Goal: Task Accomplishment & Management: Manage account settings

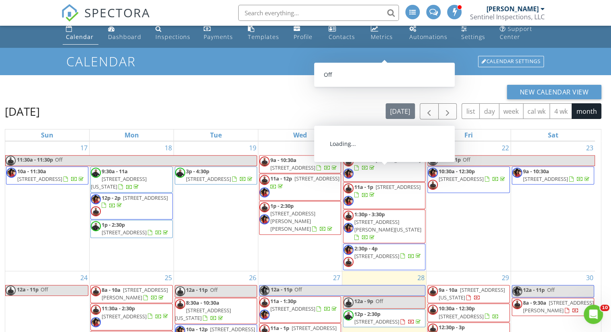
scroll to position [115, 0]
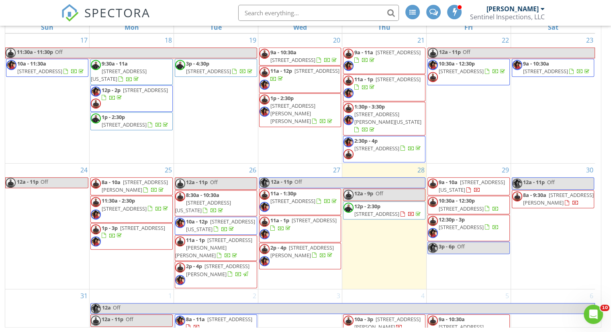
click at [456, 231] on span "11 Akin Ave, Capitol Heights 20743" at bounding box center [461, 227] width 45 height 7
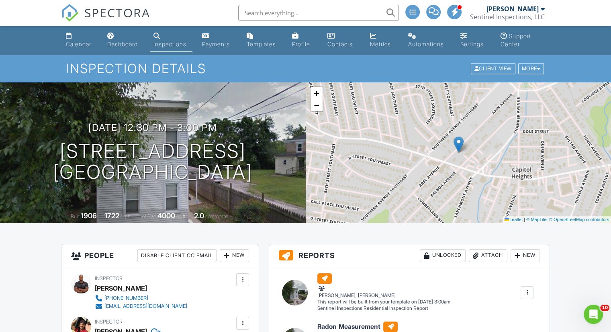
click at [285, 15] on input "text" at bounding box center [318, 13] width 161 height 16
paste input "4313 Shell St"
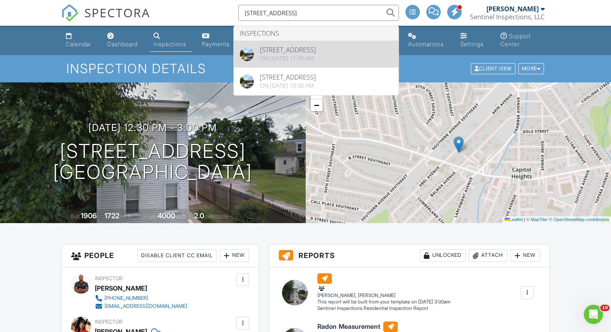
type input "4313 Shell St"
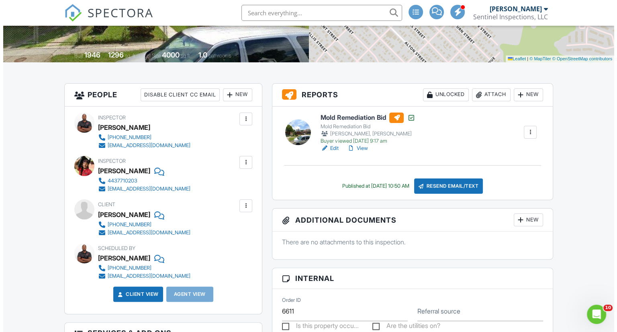
scroll to position [161, 0]
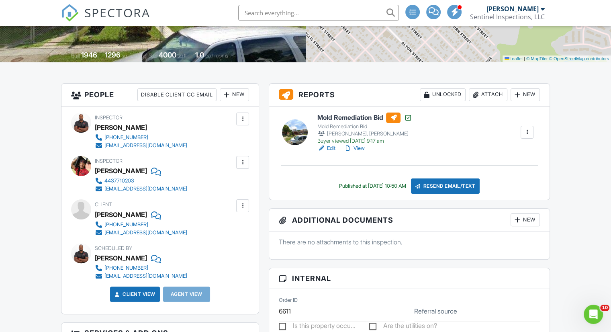
click at [481, 94] on div "Attach" at bounding box center [488, 94] width 39 height 13
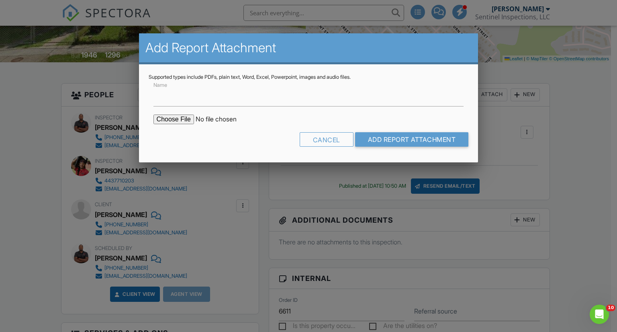
click at [168, 116] on input "file" at bounding box center [222, 120] width 137 height 10
type input "C:\fakepath\Mold Clearance.pdf"
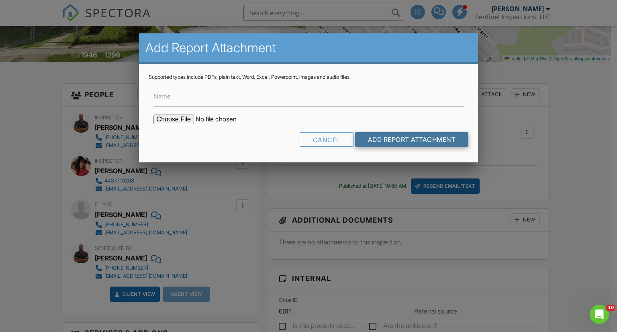
click at [412, 141] on input "Add Report Attachment" at bounding box center [412, 139] width 114 height 14
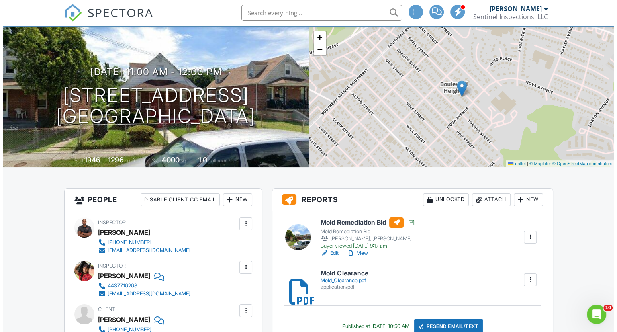
scroll to position [121, 0]
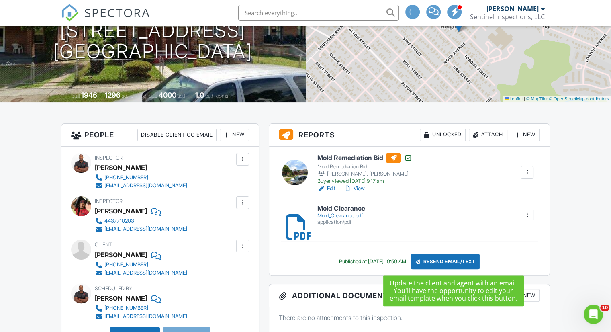
click at [445, 259] on div "Resend Email/Text" at bounding box center [445, 261] width 69 height 15
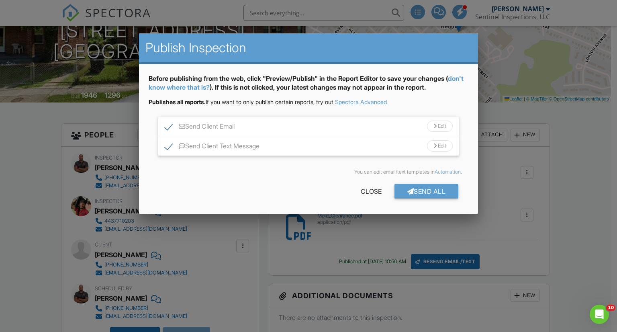
click at [420, 186] on div "Send All" at bounding box center [427, 191] width 64 height 14
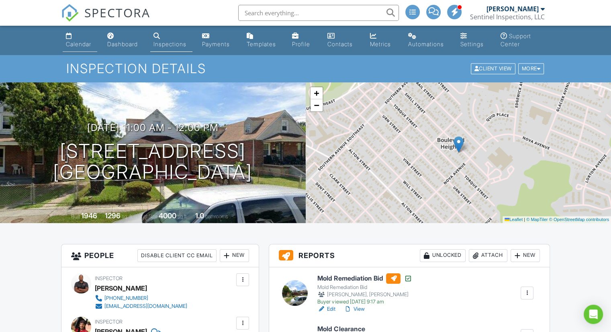
click at [74, 41] on div "Calendar" at bounding box center [78, 44] width 25 height 7
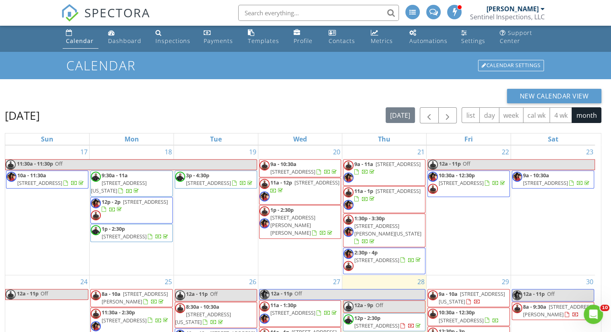
scroll to position [115, 0]
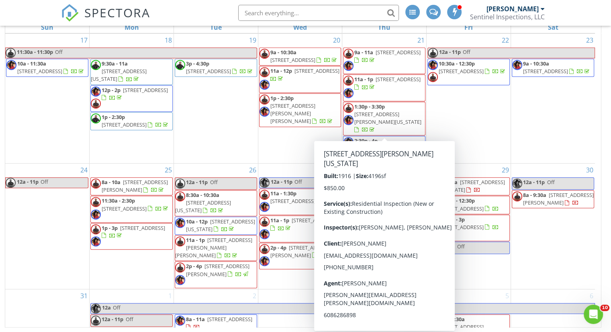
click at [607, 150] on div "New Calendar View August 2025 today list day week cal wk 4 wk month Sun Mon Tue…" at bounding box center [305, 149] width 611 height 365
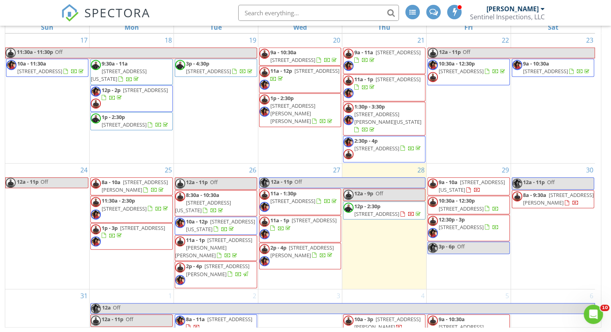
click at [465, 194] on span "9a - 10a 1458 Columbia rd nw 109, Washington 20009" at bounding box center [469, 186] width 82 height 16
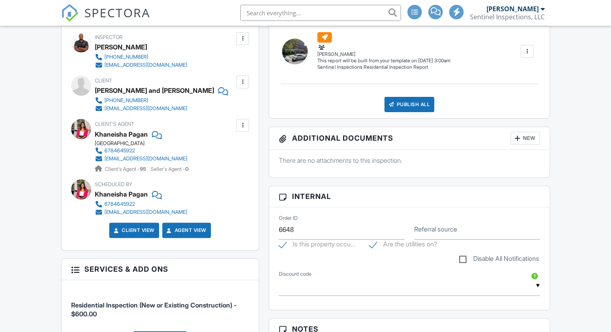
click at [241, 125] on div at bounding box center [243, 125] width 8 height 8
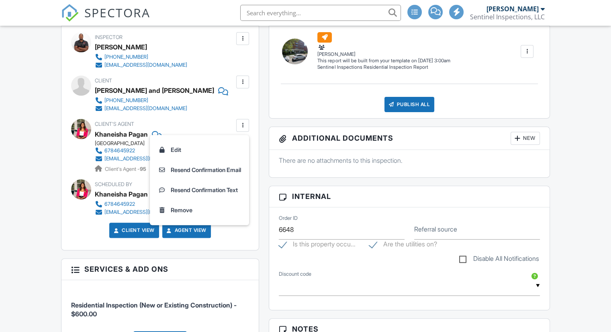
click at [201, 150] on li "Edit" at bounding box center [200, 150] width 90 height 20
click at [131, 148] on div "6784645922" at bounding box center [120, 151] width 31 height 6
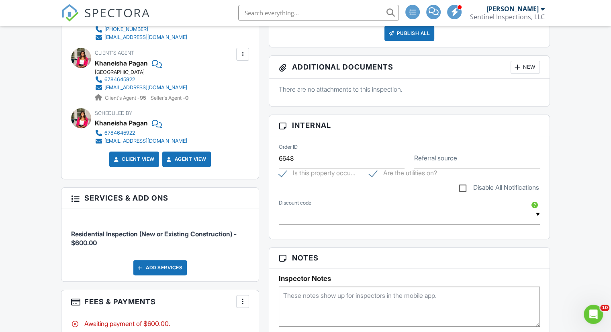
scroll to position [362, 0]
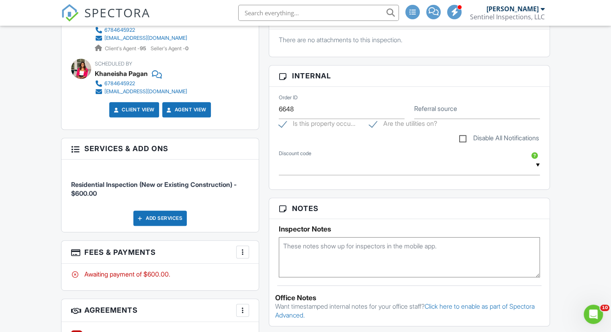
click at [334, 260] on textarea at bounding box center [409, 257] width 261 height 40
type textarea "8/28/25 Called 678-464-5922 to confirm apt. No ANS. LVM."
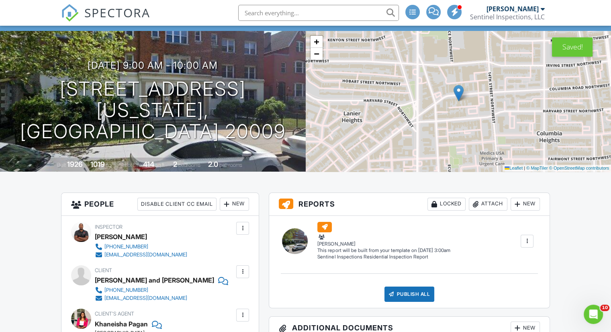
scroll to position [0, 0]
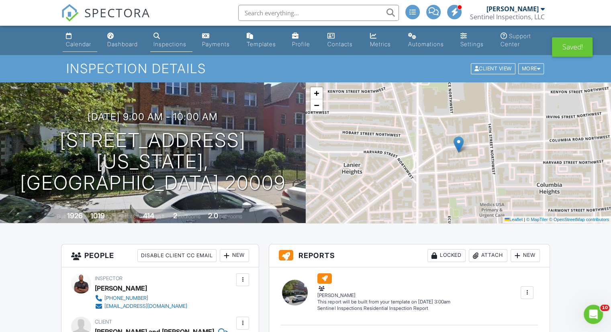
click at [82, 49] on link "Calendar" at bounding box center [80, 40] width 35 height 23
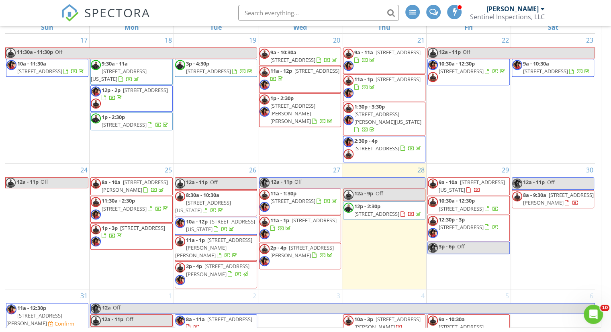
click at [455, 212] on span "[STREET_ADDRESS]" at bounding box center [461, 208] width 45 height 7
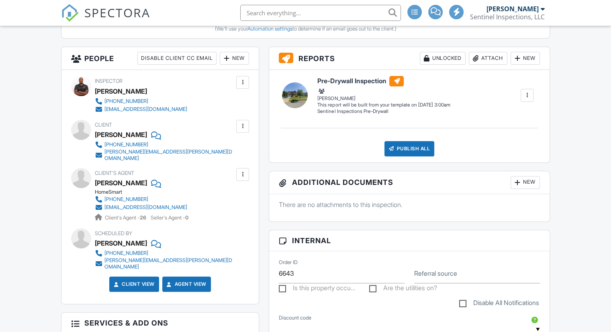
click at [240, 170] on div at bounding box center [243, 174] width 8 height 8
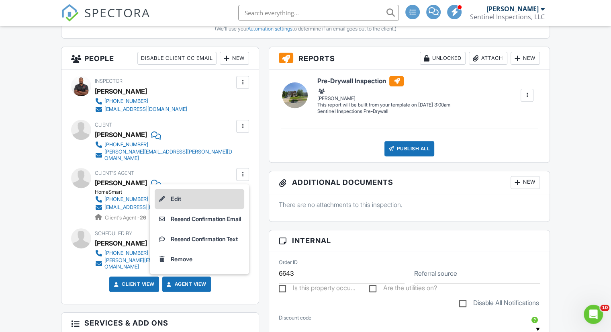
click at [178, 191] on li "Edit" at bounding box center [200, 199] width 90 height 20
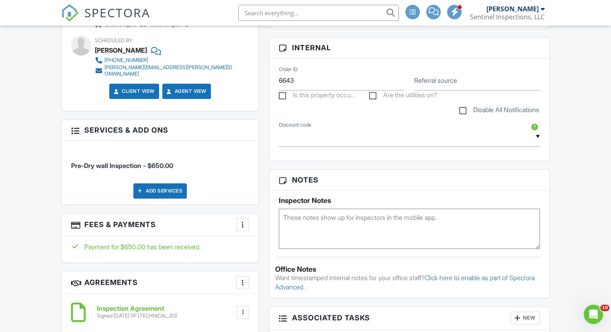
scroll to position [482, 0]
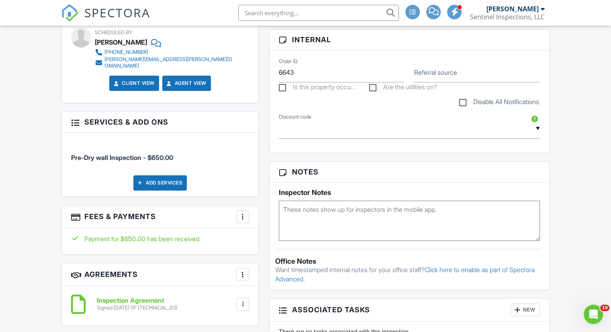
click at [305, 222] on textarea at bounding box center [409, 221] width 261 height 40
paste textarea "240-355-5354"
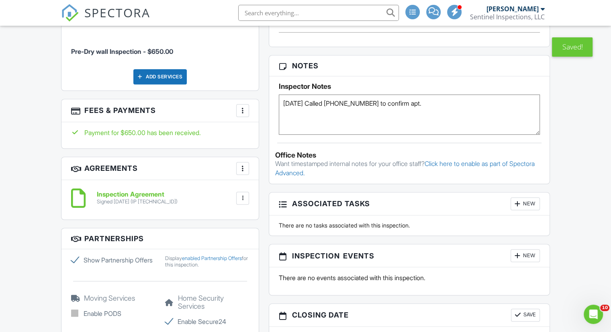
scroll to position [603, 0]
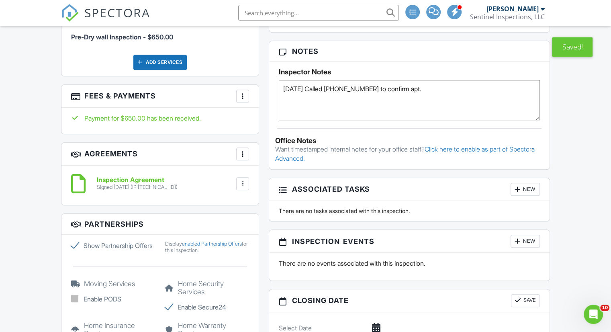
click at [431, 93] on textarea "8/28/25 Called 240-355-5354 to confirm apt." at bounding box center [409, 100] width 261 height 40
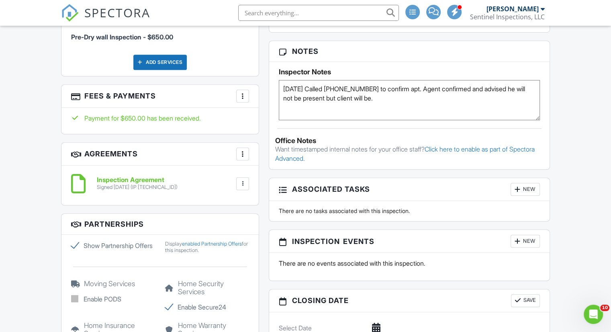
type textarea "8/28/25 Called 240-355-5354 to confirm apt. Agent confirmed and advised he will…"
click at [9, 197] on div "Calendar Dashboard Inspections Payments Templates Profile Contacts Metrics Auto…" at bounding box center [305, 280] width 611 height 1715
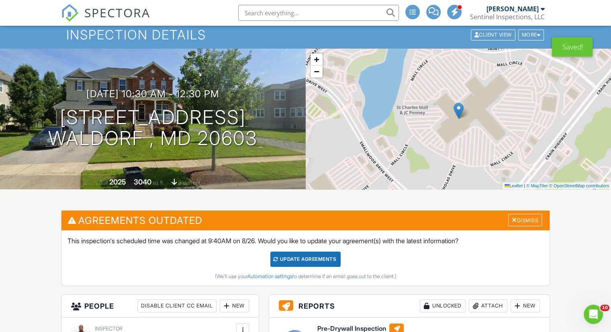
scroll to position [0, 0]
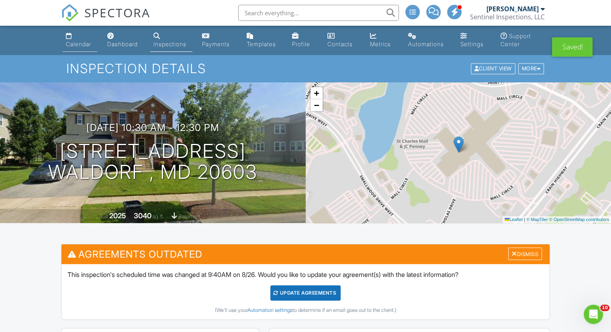
click at [87, 44] on div "Calendar" at bounding box center [78, 44] width 25 height 7
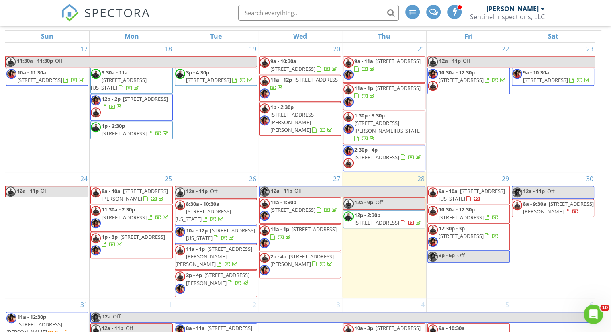
scroll to position [115, 0]
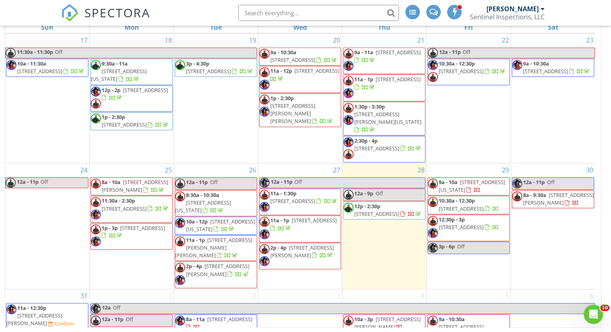
click at [465, 231] on span "[STREET_ADDRESS]" at bounding box center [461, 227] width 45 height 7
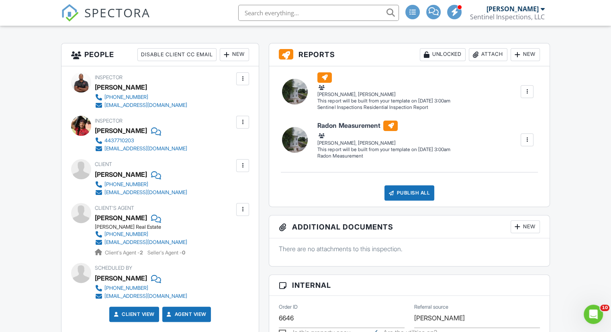
click at [245, 214] on div at bounding box center [242, 209] width 13 height 13
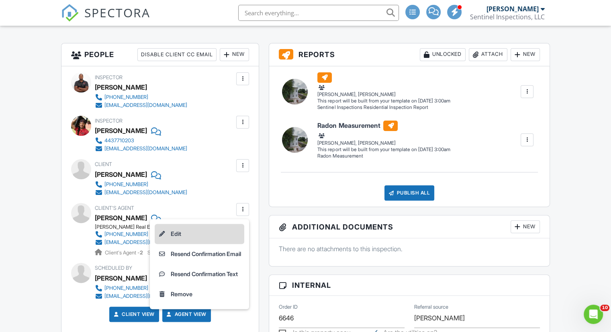
click at [174, 234] on li "Edit" at bounding box center [200, 234] width 90 height 20
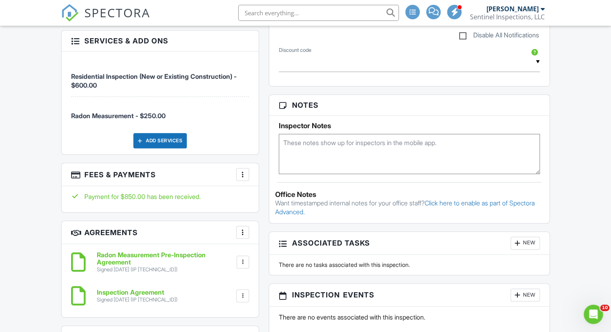
scroll to position [523, 0]
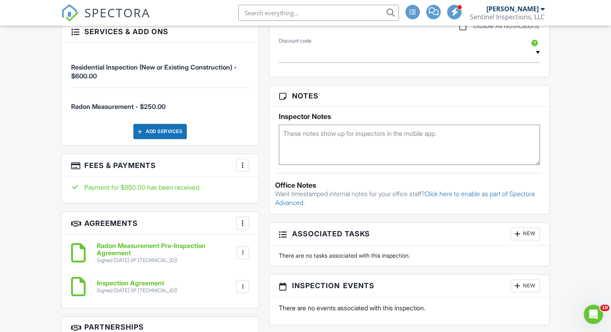
click at [334, 140] on textarea at bounding box center [409, 145] width 261 height 40
paste textarea "202-725-1530"
type textarea "8/28/25 Called 202-725-1530 to confirm apt. No ANS. LVM."
click at [269, 107] on h3 "Notes" at bounding box center [409, 96] width 281 height 21
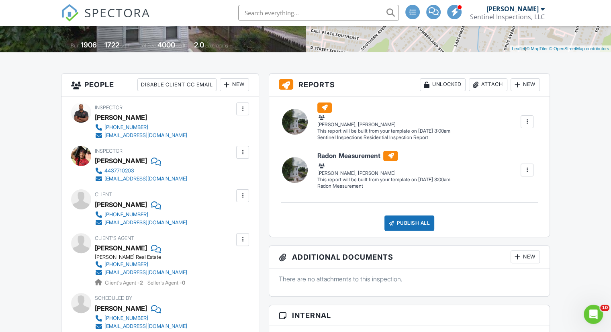
scroll to position [0, 0]
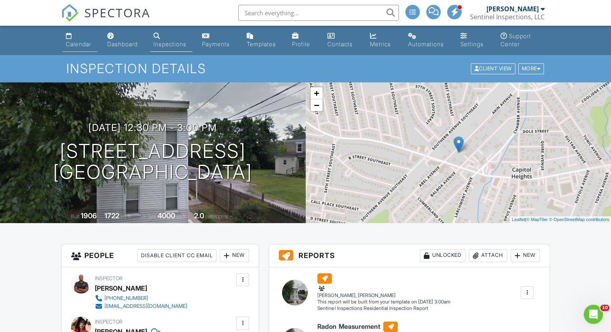
click at [86, 44] on div "Calendar" at bounding box center [78, 44] width 25 height 7
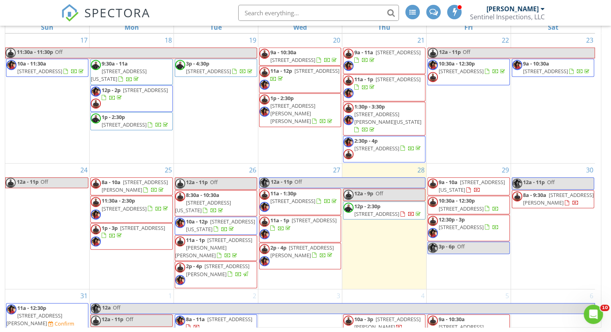
click at [554, 202] on span "[STREET_ADDRESS][PERSON_NAME]" at bounding box center [558, 198] width 71 height 15
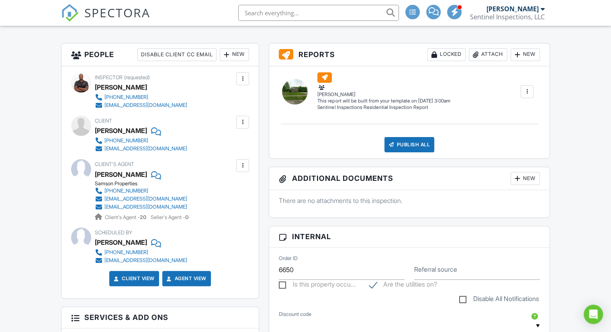
click at [242, 167] on div at bounding box center [243, 166] width 8 height 8
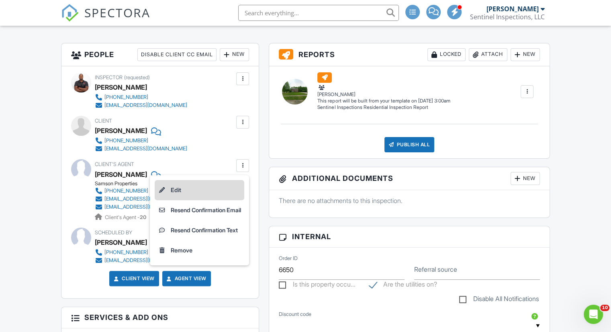
click at [201, 188] on li "Edit" at bounding box center [200, 190] width 90 height 20
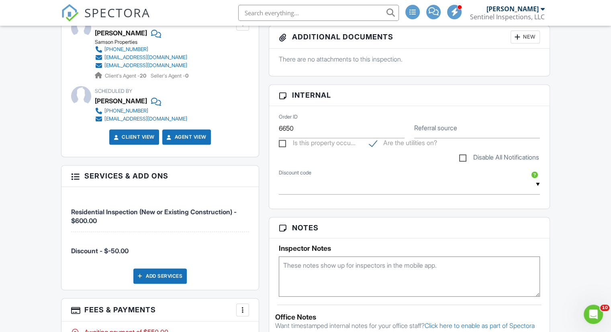
scroll to position [362, 0]
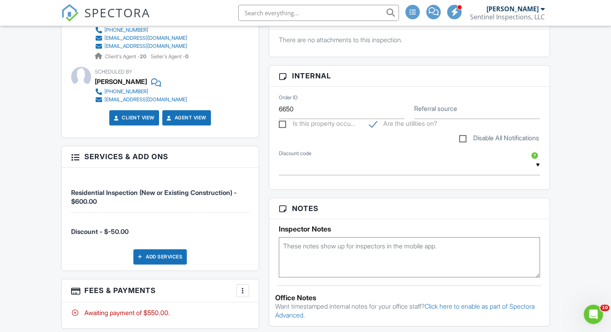
click at [322, 245] on textarea at bounding box center [409, 257] width 261 height 40
paste textarea "[PHONE_NUMBER]"
type textarea "8/28/25 Called (240) 682-3344 to confirm apt. Agent Confirmed."
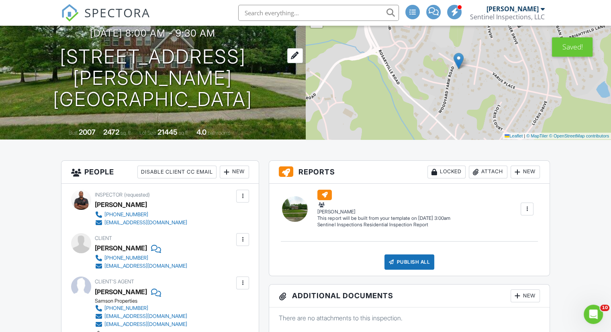
scroll to position [0, 0]
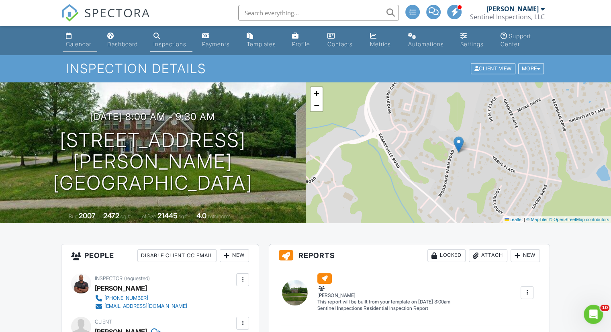
click at [74, 37] on link "Calendar" at bounding box center [80, 40] width 35 height 23
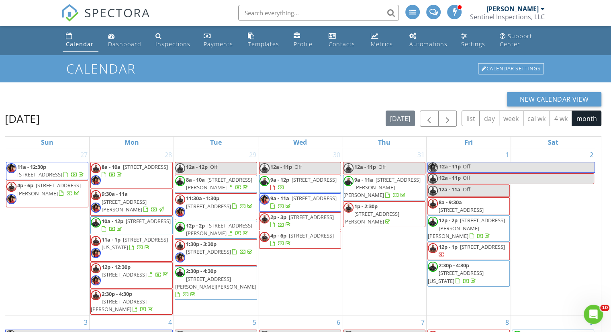
click at [85, 47] on div "Calendar" at bounding box center [80, 44] width 28 height 8
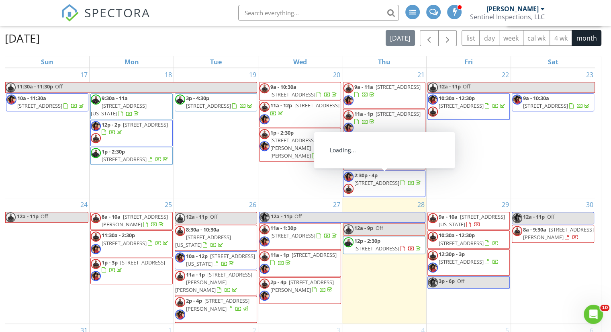
scroll to position [115, 0]
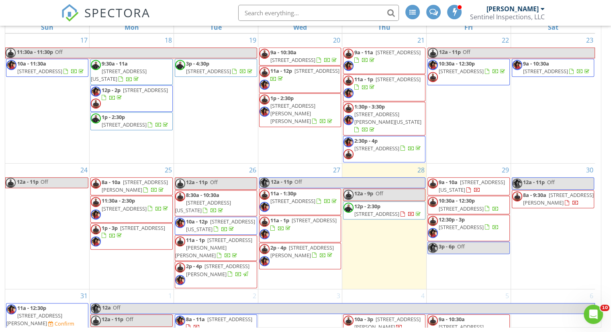
click at [454, 223] on span "12:30p - 3p" at bounding box center [452, 219] width 26 height 7
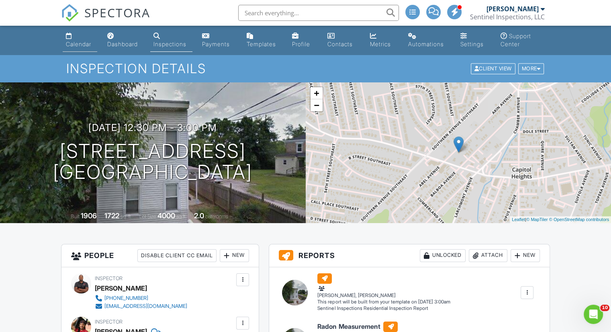
click at [84, 47] on div "Calendar" at bounding box center [78, 44] width 25 height 7
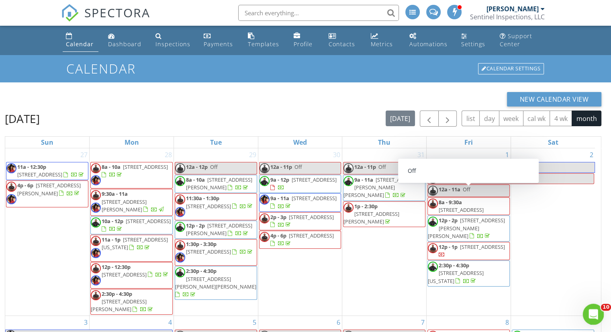
click at [597, 317] on div "Open Intercom Messenger" at bounding box center [592, 313] width 27 height 27
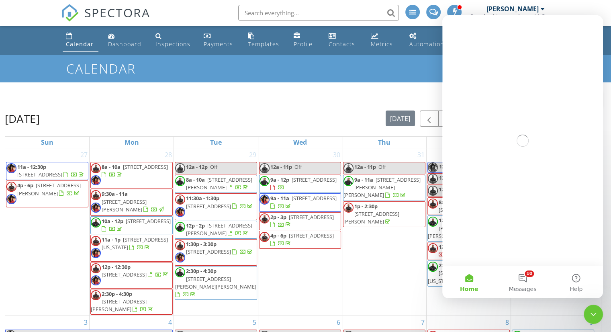
click at [366, 100] on div "New Calendar View" at bounding box center [303, 99] width 597 height 14
click at [367, 88] on div "New Calendar View August 2025 today list day week cal wk 4 wk month Sun Mon Tue…" at bounding box center [305, 264] width 611 height 365
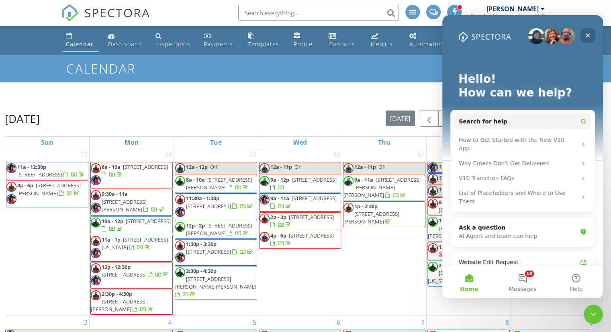
click at [587, 33] on icon "Close" at bounding box center [588, 35] width 4 height 4
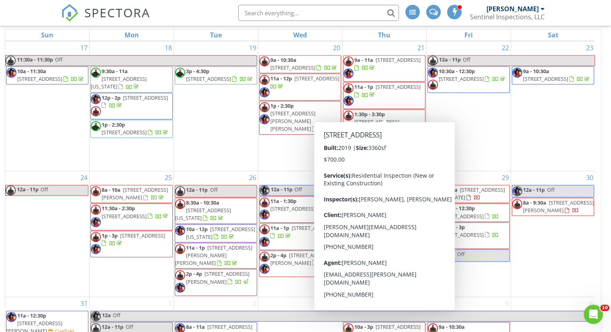
scroll to position [115, 0]
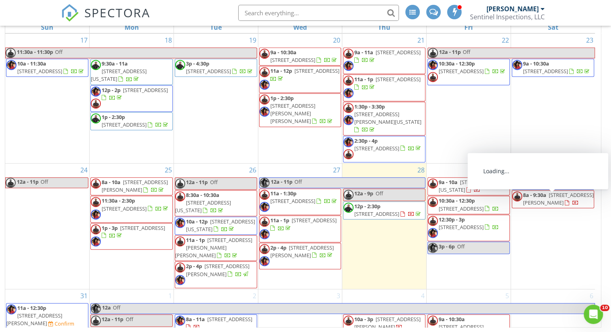
click at [556, 207] on span "8a - 9:30a 7600 Woodyard Farm Rd, Upper Marlboro 20772" at bounding box center [554, 199] width 82 height 16
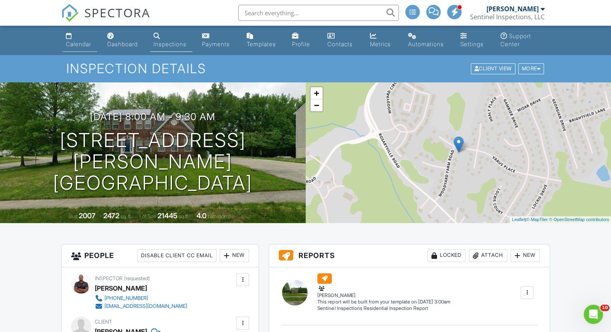
click at [83, 48] on link "Calendar" at bounding box center [80, 40] width 35 height 23
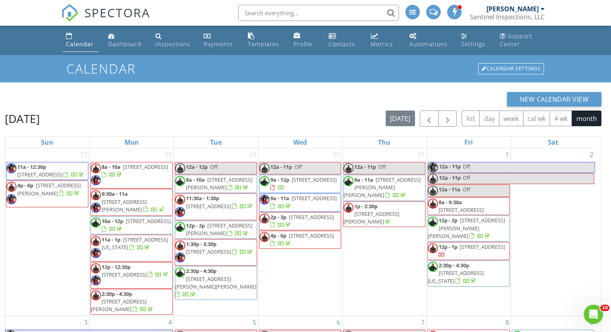
click at [540, 7] on div "[PERSON_NAME]" at bounding box center [516, 9] width 58 height 8
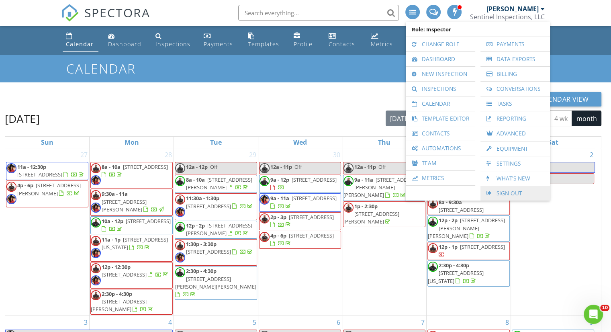
click at [512, 189] on link "Sign Out" at bounding box center [516, 193] width 62 height 14
